Goal: Task Accomplishment & Management: Use online tool/utility

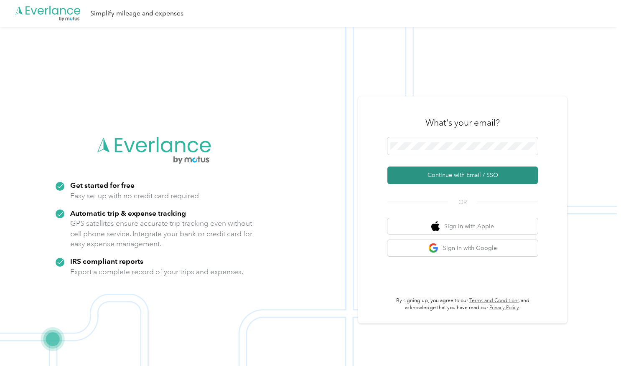
click at [464, 175] on button "Continue with Email / SSO" at bounding box center [462, 176] width 150 height 18
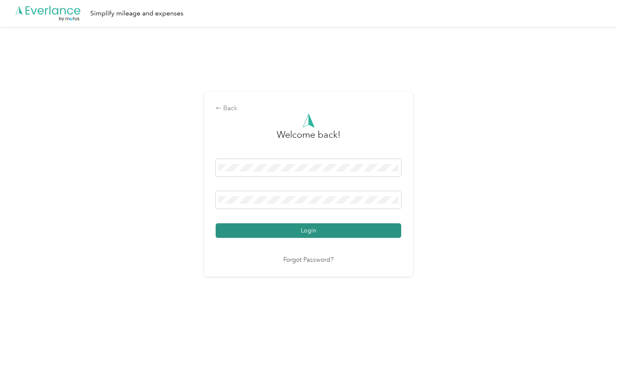
click at [312, 230] on button "Login" at bounding box center [307, 230] width 185 height 15
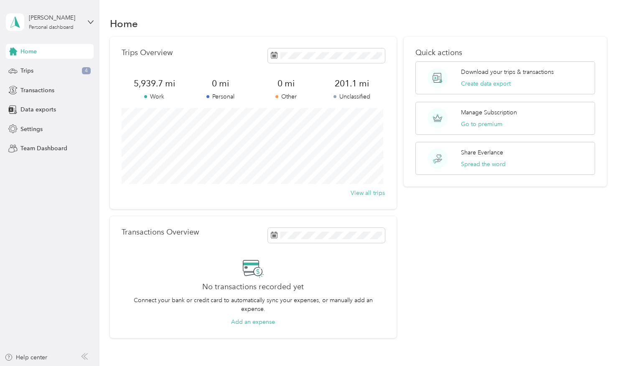
click at [163, 97] on p "Work" at bounding box center [155, 96] width 66 height 9
click at [36, 109] on span "Data exports" at bounding box center [37, 109] width 35 height 9
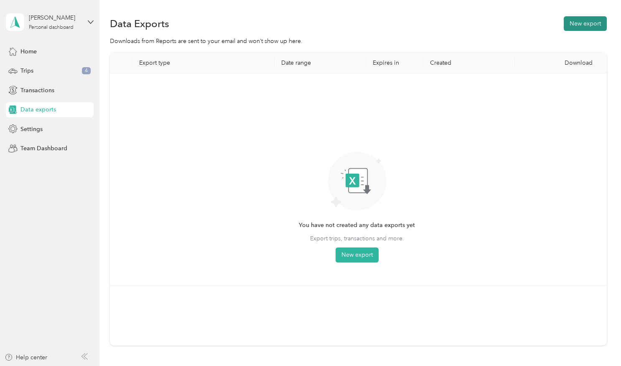
click at [569, 23] on button "New export" at bounding box center [584, 23] width 43 height 15
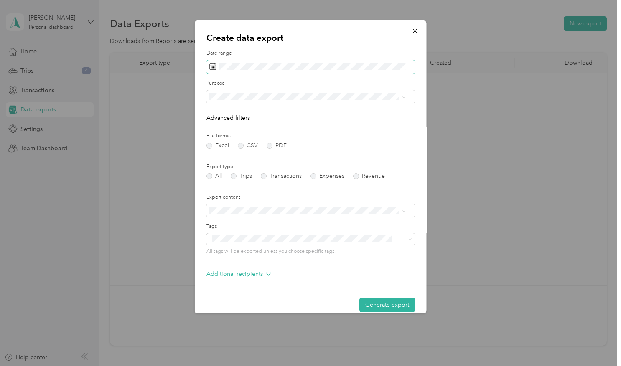
click at [213, 67] on rect at bounding box center [213, 67] width 1 height 1
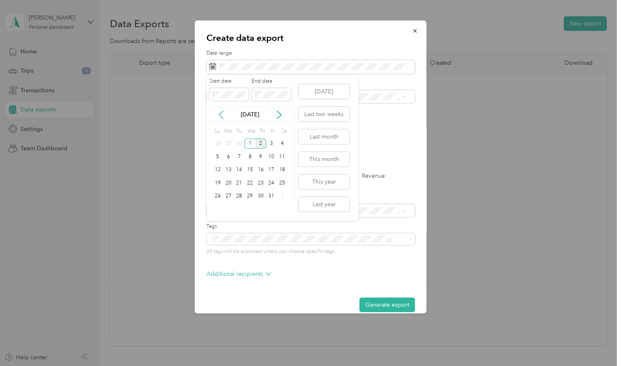
click at [218, 112] on icon at bounding box center [221, 115] width 8 height 8
click at [237, 141] on div "1" at bounding box center [238, 144] width 11 height 10
click at [273, 118] on div "[DATE]" at bounding box center [249, 114] width 87 height 9
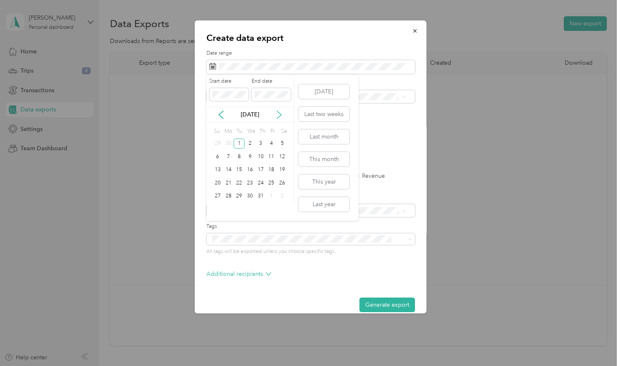
click at [280, 114] on icon at bounding box center [279, 115] width 4 height 8
click at [240, 195] on div "30" at bounding box center [238, 196] width 11 height 10
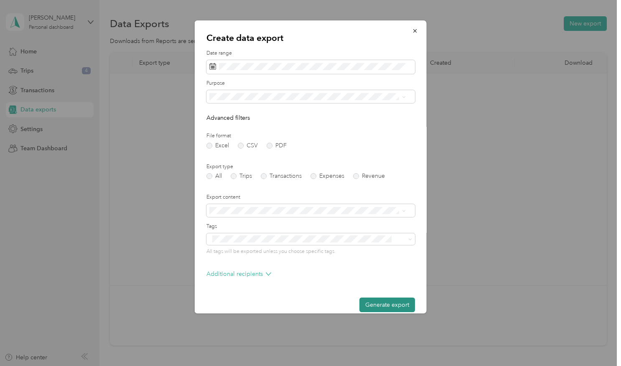
click at [372, 304] on button "Generate export" at bounding box center [387, 305] width 56 height 15
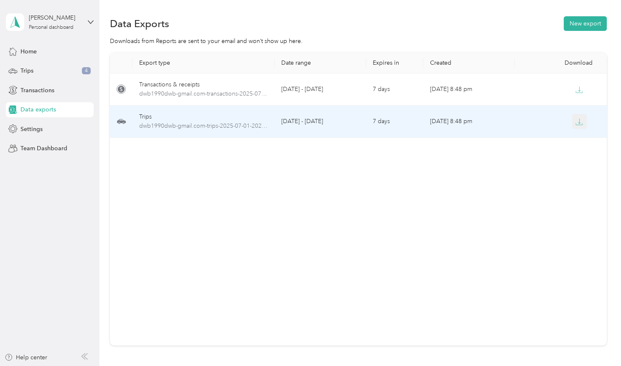
click at [577, 122] on icon "button" at bounding box center [579, 122] width 8 height 8
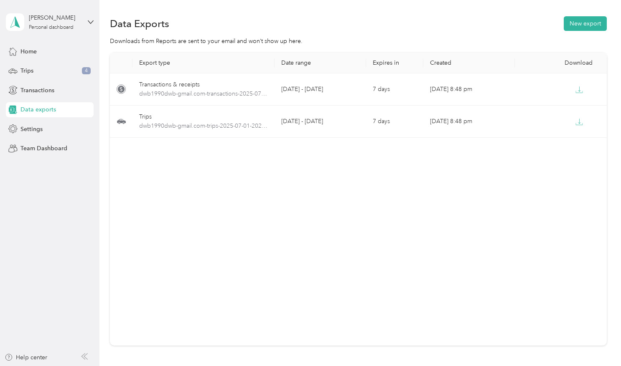
click at [304, 212] on div "Export type Date range Expires in Created Download Transactions & receipts dwb1…" at bounding box center [358, 199] width 496 height 293
click at [29, 71] on span "Trips" at bounding box center [26, 70] width 13 height 9
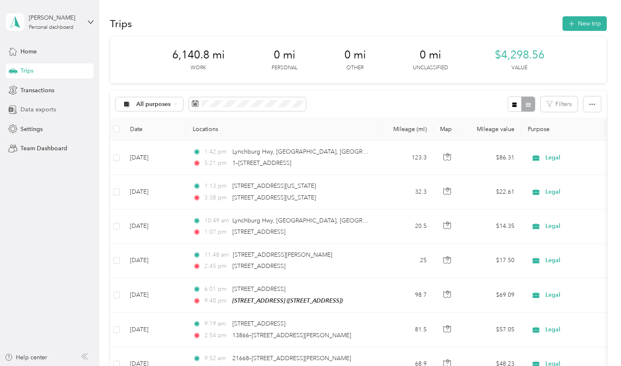
click at [25, 108] on span "Data exports" at bounding box center [37, 109] width 35 height 9
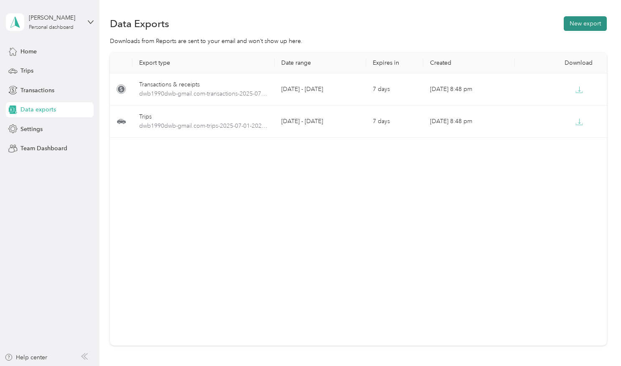
click at [571, 23] on button "New export" at bounding box center [584, 23] width 43 height 15
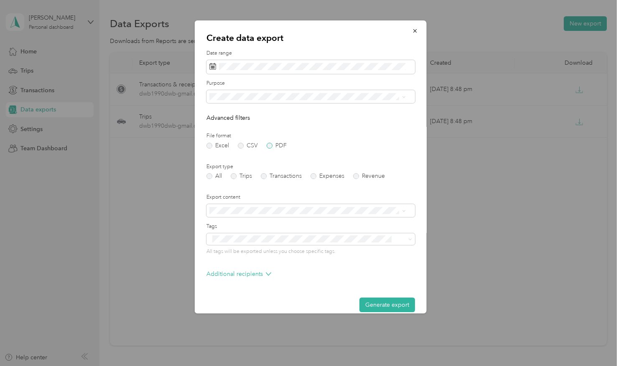
click at [266, 145] on label "PDF" at bounding box center [276, 146] width 20 height 6
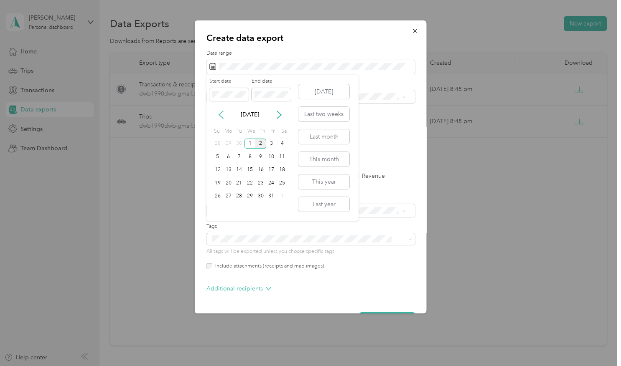
click at [220, 113] on icon at bounding box center [221, 115] width 4 height 8
click at [271, 143] on div "1" at bounding box center [271, 144] width 11 height 10
click at [281, 115] on icon at bounding box center [279, 115] width 8 height 8
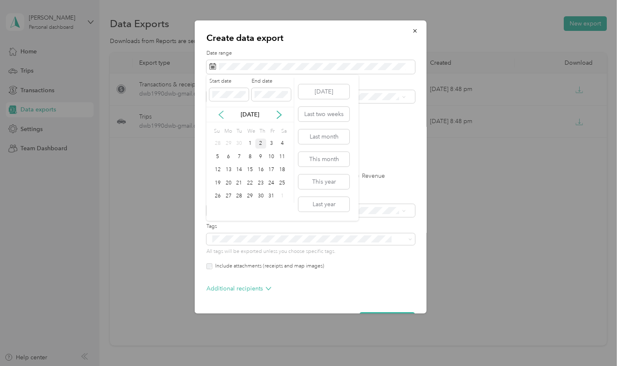
click at [220, 114] on icon at bounding box center [221, 115] width 8 height 8
click at [238, 198] on div "30" at bounding box center [238, 196] width 11 height 10
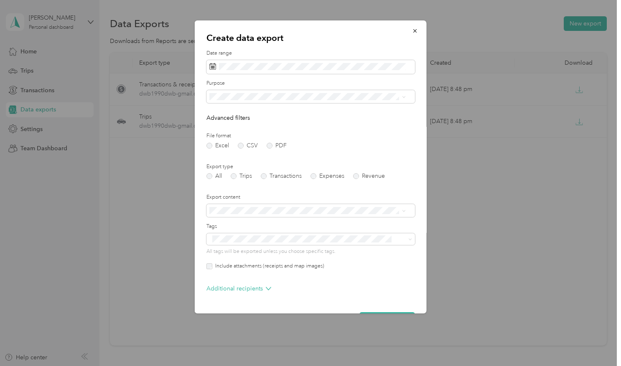
scroll to position [25, 0]
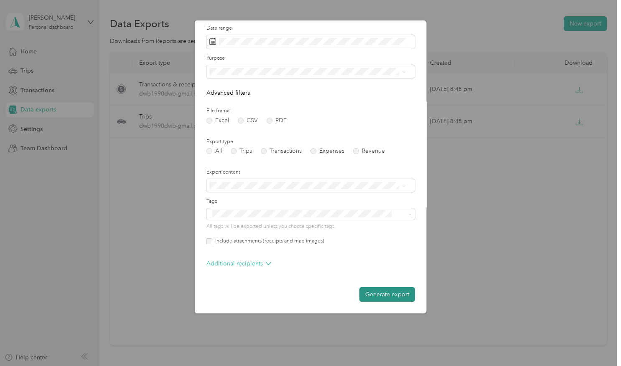
click at [378, 299] on button "Generate export" at bounding box center [387, 294] width 56 height 15
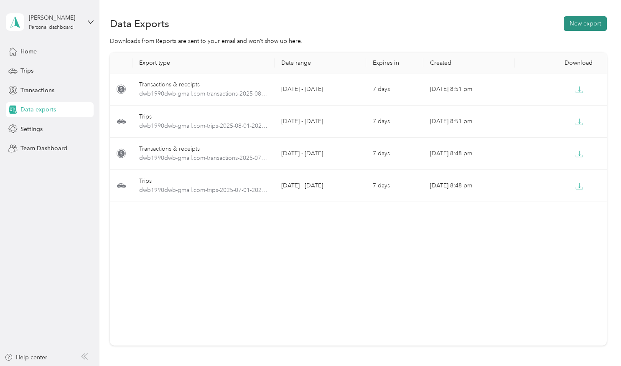
click at [578, 26] on button "New export" at bounding box center [584, 23] width 43 height 15
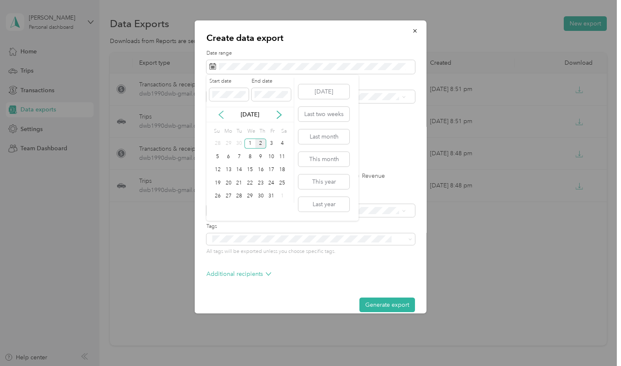
click at [219, 111] on icon at bounding box center [221, 115] width 8 height 8
click at [239, 143] on div "1" at bounding box center [238, 144] width 11 height 10
click at [277, 114] on icon at bounding box center [279, 115] width 8 height 8
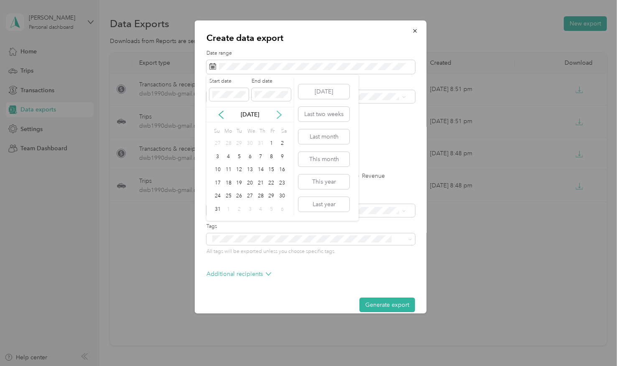
click at [277, 114] on icon at bounding box center [279, 115] width 8 height 8
click at [238, 201] on div "30" at bounding box center [238, 196] width 11 height 13
click at [239, 197] on div "30" at bounding box center [238, 196] width 11 height 10
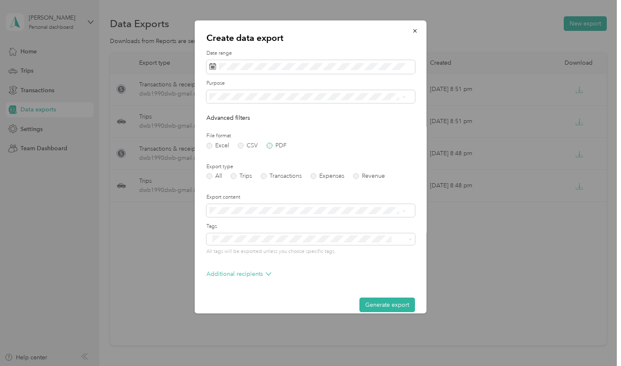
click at [271, 144] on label "PDF" at bounding box center [276, 146] width 20 height 6
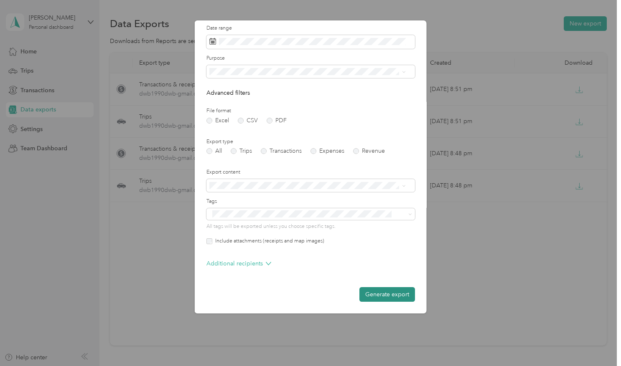
click at [381, 291] on button "Generate export" at bounding box center [387, 294] width 56 height 15
